Goal: Task Accomplishment & Management: Use online tool/utility

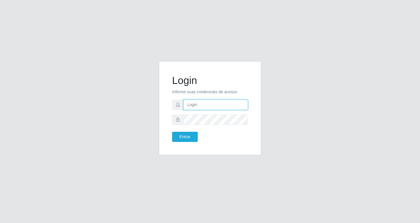
click at [217, 105] on input "text" at bounding box center [216, 105] width 65 height 10
type input "[EMAIL_ADDRESS][DOMAIN_NAME]"
click at [172, 132] on button "Entrar" at bounding box center [185, 137] width 26 height 10
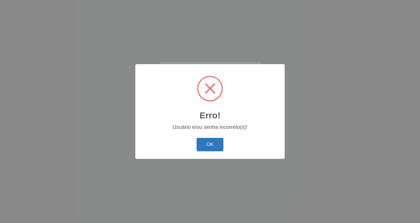
click at [209, 145] on button "OK" at bounding box center [210, 145] width 27 height 14
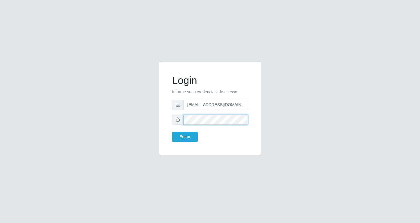
click at [172, 132] on button "Entrar" at bounding box center [185, 137] width 26 height 10
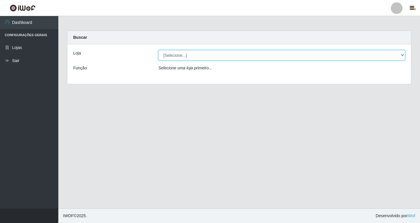
click at [402, 55] on select "[Selecione...] SuperFácil Atacado - [GEOGRAPHIC_DATA]" at bounding box center [282, 55] width 247 height 10
select select "503"
click at [159, 50] on select "[Selecione...] SuperFácil Atacado - [GEOGRAPHIC_DATA]" at bounding box center [282, 55] width 247 height 10
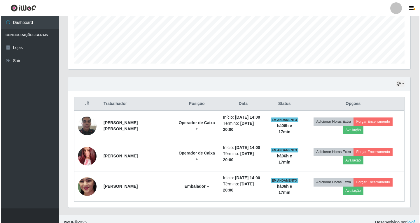
scroll to position [152, 0]
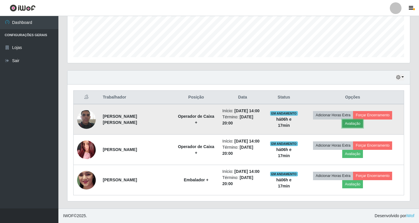
click at [356, 123] on button "Avaliação" at bounding box center [352, 124] width 21 height 8
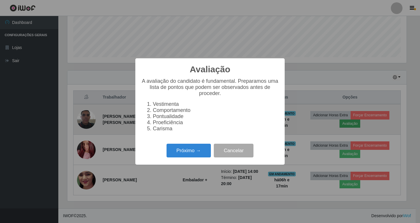
scroll to position [121, 339]
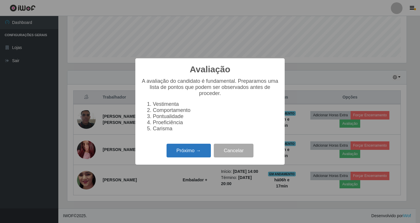
click at [200, 155] on button "Próximo →" at bounding box center [189, 151] width 44 height 14
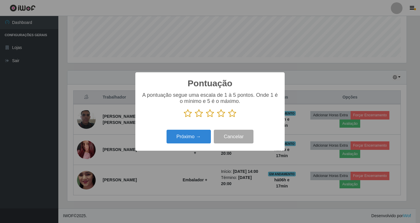
click at [221, 115] on icon at bounding box center [221, 113] width 8 height 9
click at [217, 118] on input "radio" at bounding box center [217, 118] width 0 height 0
click at [194, 140] on button "Próximo →" at bounding box center [189, 137] width 44 height 14
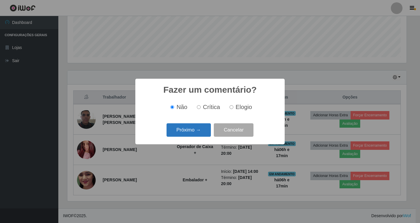
click at [197, 133] on button "Próximo →" at bounding box center [189, 130] width 44 height 14
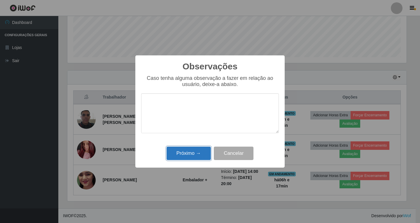
click at [193, 155] on button "Próximo →" at bounding box center [189, 154] width 44 height 14
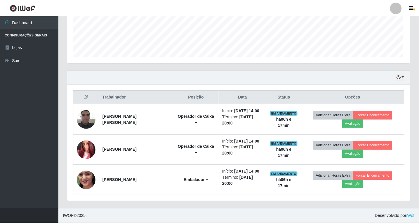
scroll to position [121, 342]
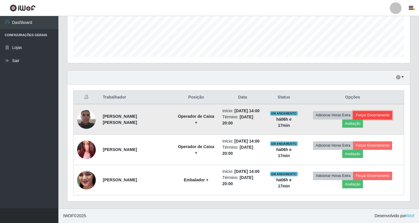
click at [376, 114] on button "Forçar Encerramento" at bounding box center [372, 115] width 39 height 8
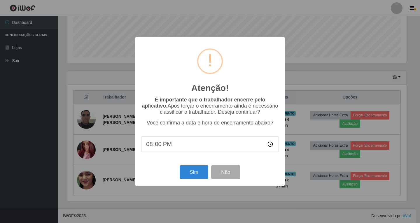
click at [308, 132] on div "Atenção! × É importante que o trabalhador encerre pelo aplicativo. Após forçar …" at bounding box center [210, 111] width 420 height 223
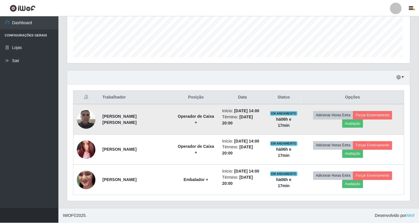
scroll to position [121, 342]
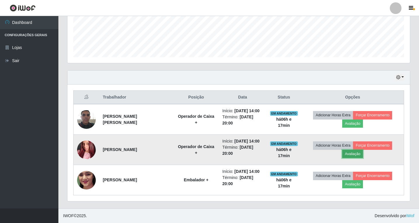
click at [354, 156] on button "Avaliação" at bounding box center [352, 154] width 21 height 8
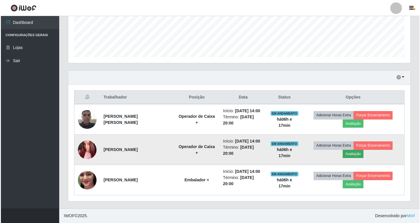
scroll to position [121, 339]
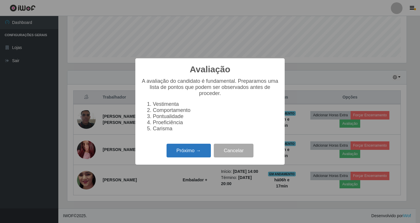
click at [193, 156] on button "Próximo →" at bounding box center [189, 151] width 44 height 14
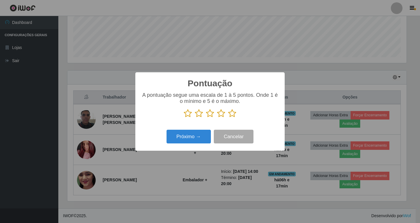
click at [221, 114] on icon at bounding box center [221, 113] width 8 height 9
click at [217, 118] on input "radio" at bounding box center [217, 118] width 0 height 0
click at [200, 135] on button "Próximo →" at bounding box center [189, 137] width 44 height 14
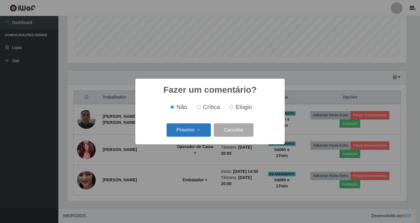
click at [200, 134] on button "Próximo →" at bounding box center [189, 130] width 44 height 14
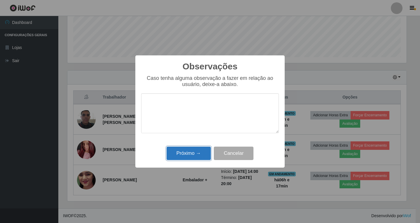
click at [196, 150] on button "Próximo →" at bounding box center [189, 154] width 44 height 14
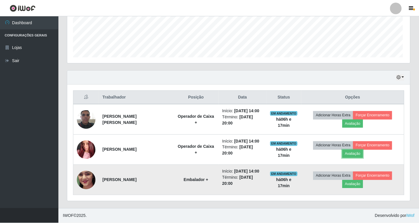
scroll to position [121, 342]
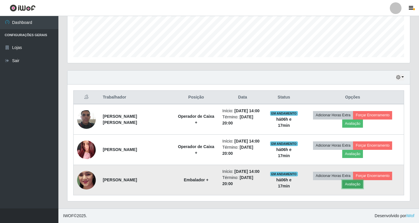
click at [355, 185] on button "Avaliação" at bounding box center [352, 184] width 21 height 8
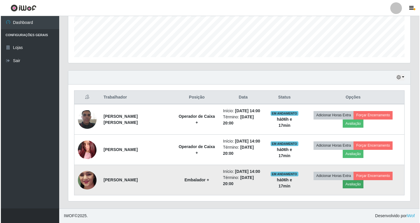
scroll to position [121, 339]
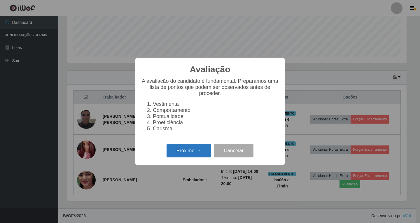
click at [190, 152] on button "Próximo →" at bounding box center [189, 151] width 44 height 14
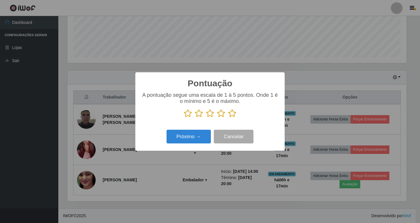
scroll to position [291787, 291569]
click at [221, 114] on icon at bounding box center [221, 113] width 8 height 9
click at [217, 118] on input "radio" at bounding box center [217, 118] width 0 height 0
click at [191, 139] on button "Próximo →" at bounding box center [189, 137] width 44 height 14
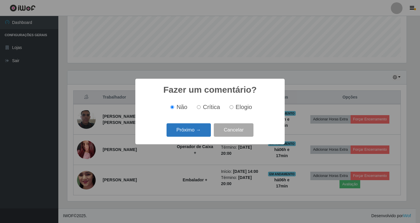
click at [194, 130] on button "Próximo →" at bounding box center [189, 130] width 44 height 14
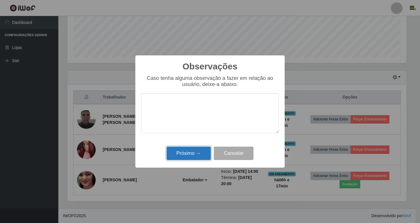
click at [195, 156] on button "Próximo →" at bounding box center [189, 154] width 44 height 14
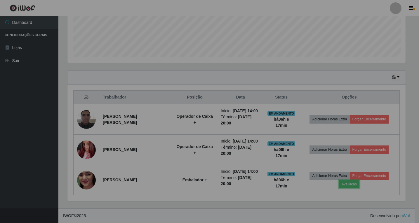
scroll to position [121, 342]
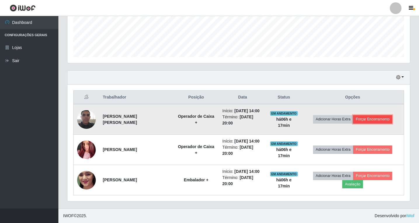
click at [379, 121] on button "Forçar Encerramento" at bounding box center [372, 119] width 39 height 8
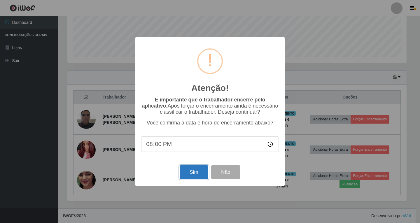
click at [191, 173] on button "Sim" at bounding box center [194, 173] width 28 height 14
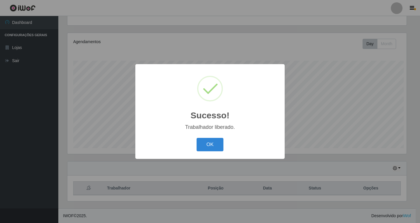
scroll to position [0, 0]
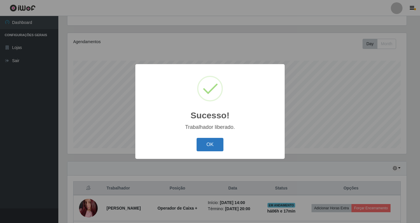
click at [207, 142] on button "OK" at bounding box center [210, 145] width 27 height 14
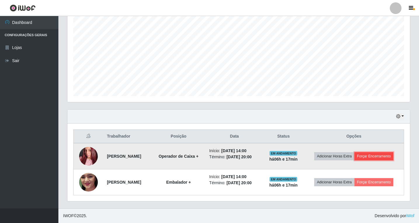
click at [375, 157] on button "Forçar Encerramento" at bounding box center [373, 156] width 39 height 8
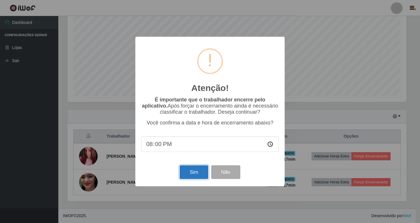
click at [198, 173] on button "Sim" at bounding box center [194, 173] width 28 height 14
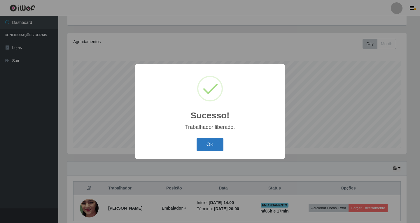
click at [209, 149] on button "OK" at bounding box center [210, 145] width 27 height 14
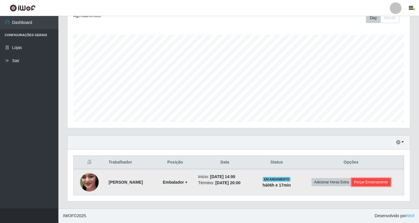
click at [372, 182] on button "Forçar Encerramento" at bounding box center [370, 182] width 39 height 8
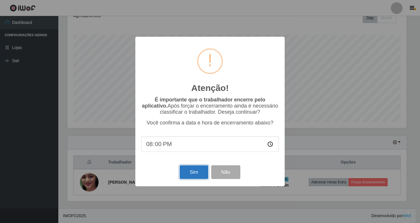
click at [197, 175] on button "Sim" at bounding box center [194, 173] width 28 height 14
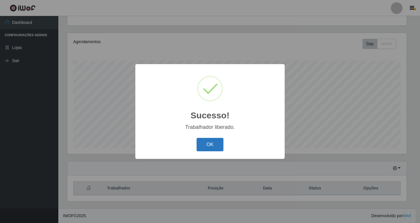
click at [213, 145] on button "OK" at bounding box center [210, 145] width 27 height 14
